Goal: Task Accomplishment & Management: Manage account settings

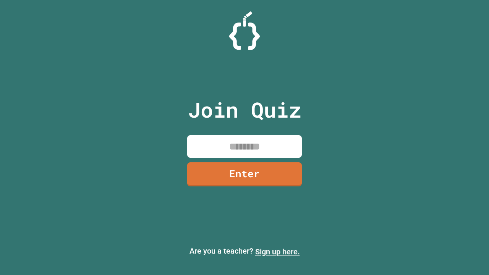
click at [277, 252] on link "Sign up here." at bounding box center [277, 251] width 45 height 9
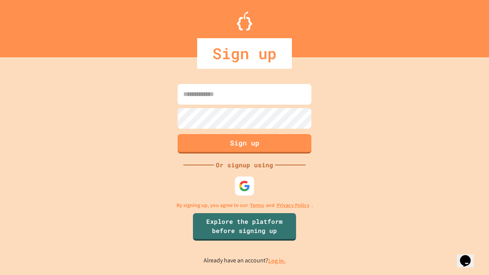
click at [277, 261] on link "Log in." at bounding box center [277, 261] width 18 height 8
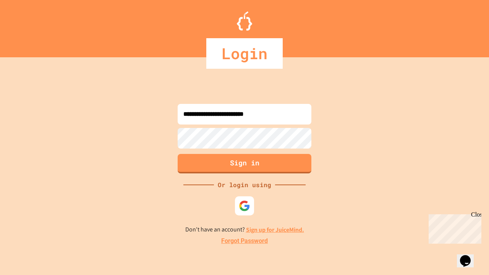
type input "**********"
